Goal: Obtain resource: Download file/media

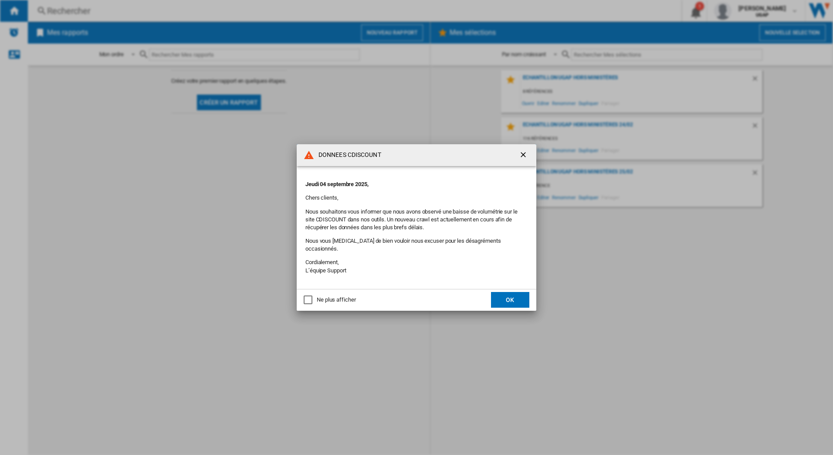
click at [521, 161] on ng-md-icon "getI18NText('BUTTONS.CLOSE_DIALOG')" at bounding box center [524, 155] width 10 height 10
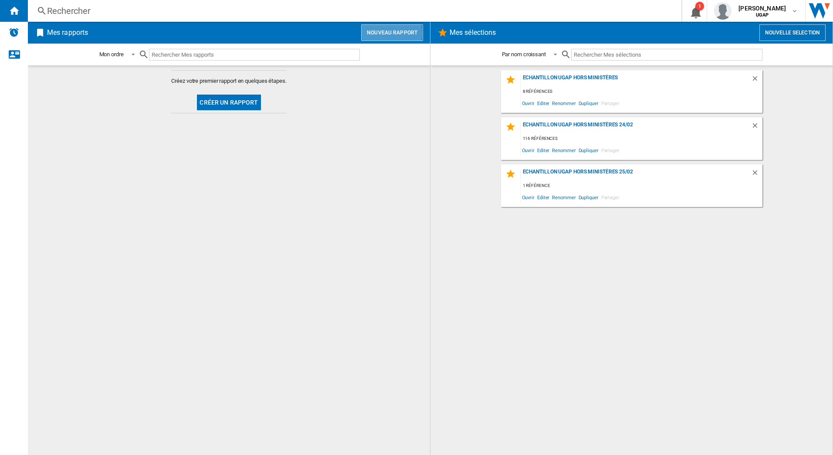
click at [384, 33] on button "Nouveau rapport" at bounding box center [392, 32] width 62 height 17
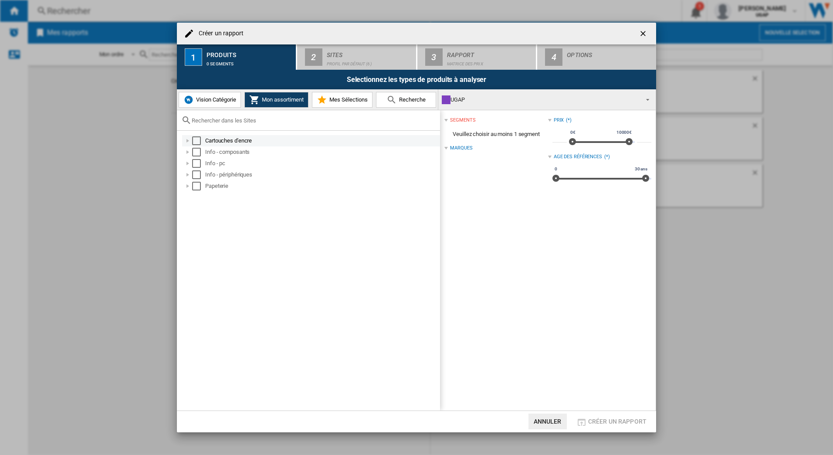
click at [196, 140] on div "Select" at bounding box center [196, 140] width 9 height 9
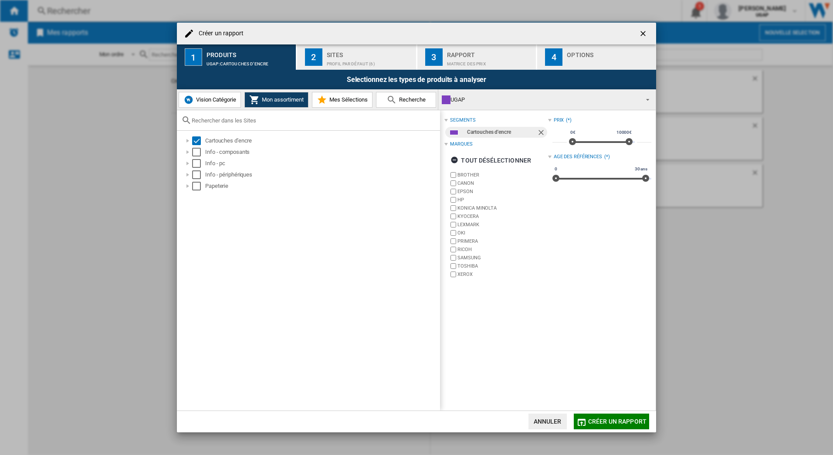
click at [604, 421] on span "Créer un rapport" at bounding box center [617, 421] width 58 height 7
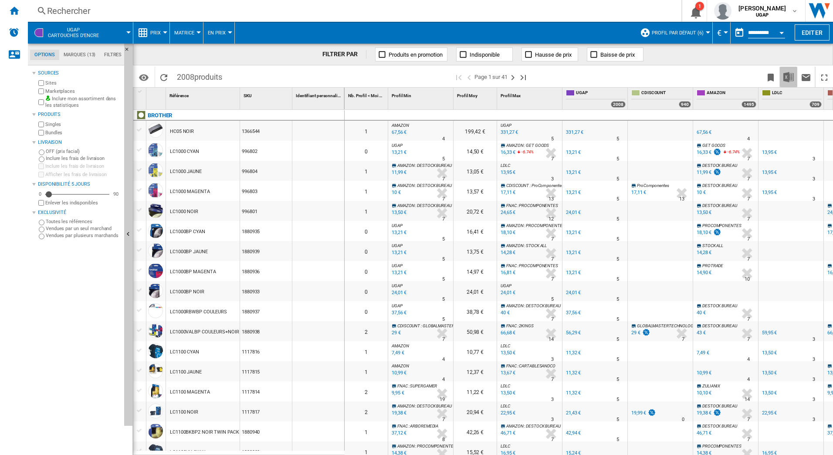
click at [787, 74] on img "Télécharger au format Excel" at bounding box center [788, 77] width 10 height 10
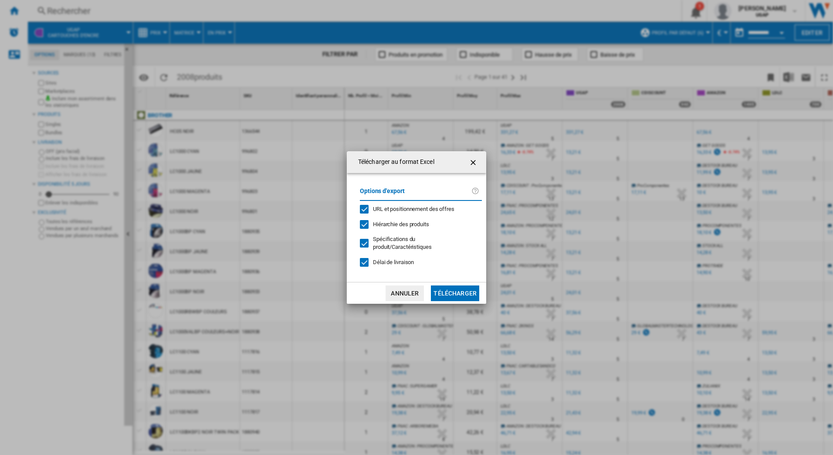
click at [465, 300] on button "Télécharger" at bounding box center [455, 293] width 48 height 16
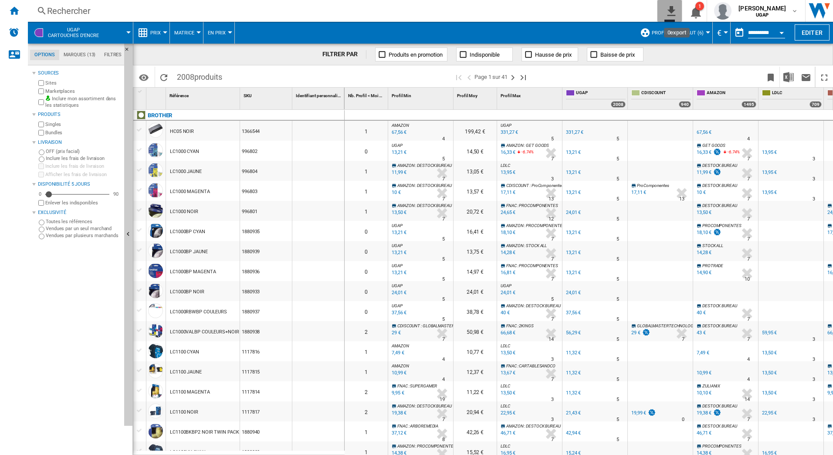
click at [674, 10] on ng-md-icon "0\a export" at bounding box center [669, 9] width 10 height 11
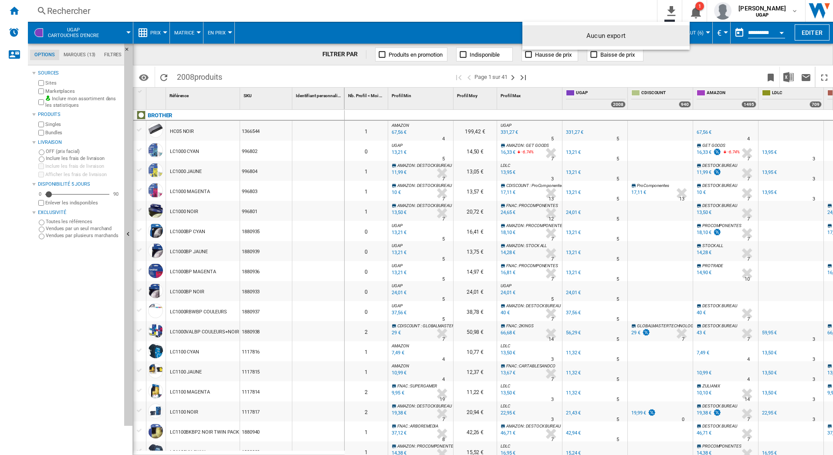
click at [609, 6] on md-backdrop at bounding box center [416, 227] width 833 height 455
